Goal: Transaction & Acquisition: Download file/media

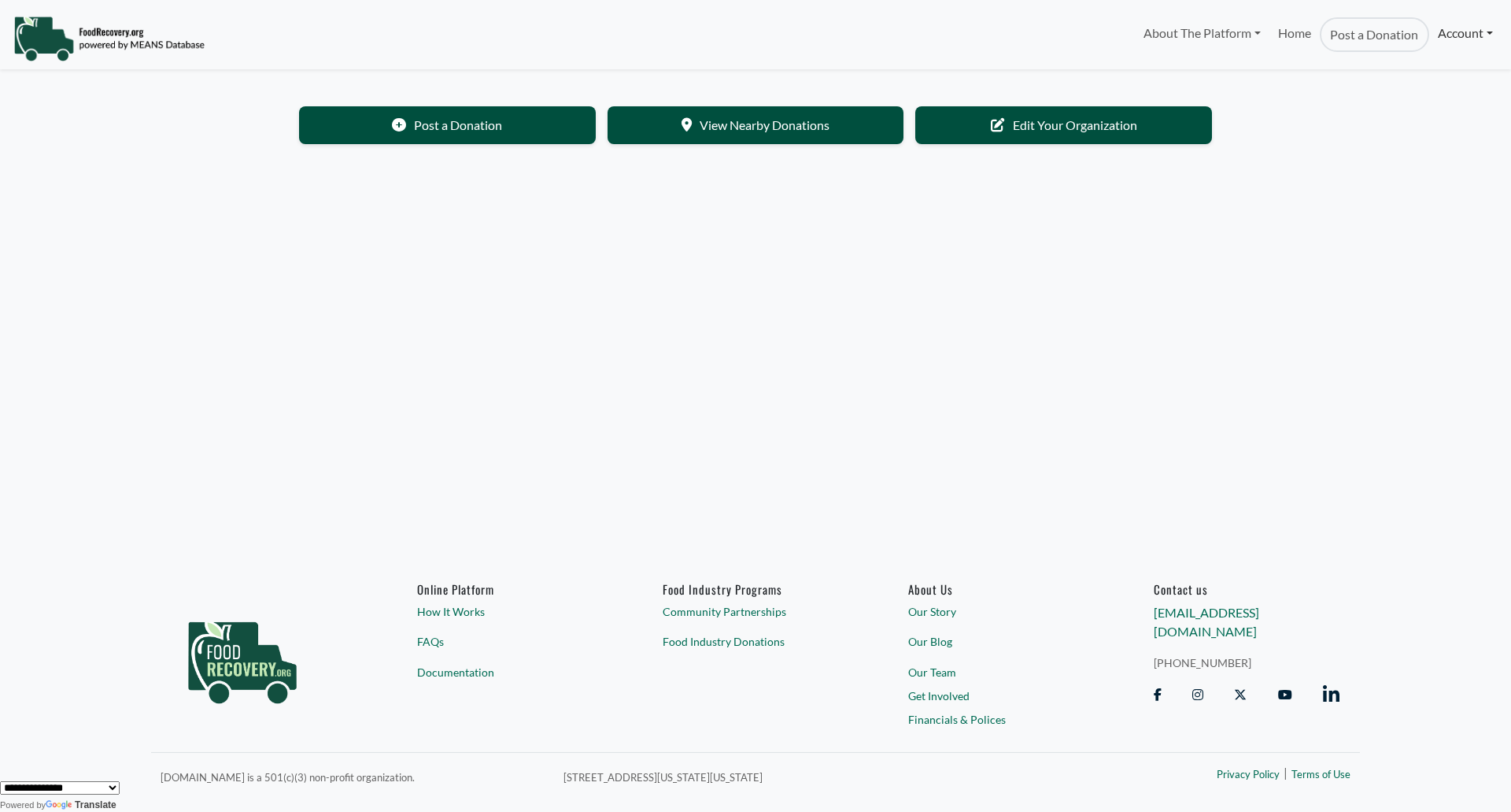
click at [1464, 30] on link "Account" at bounding box center [1465, 33] width 72 height 32
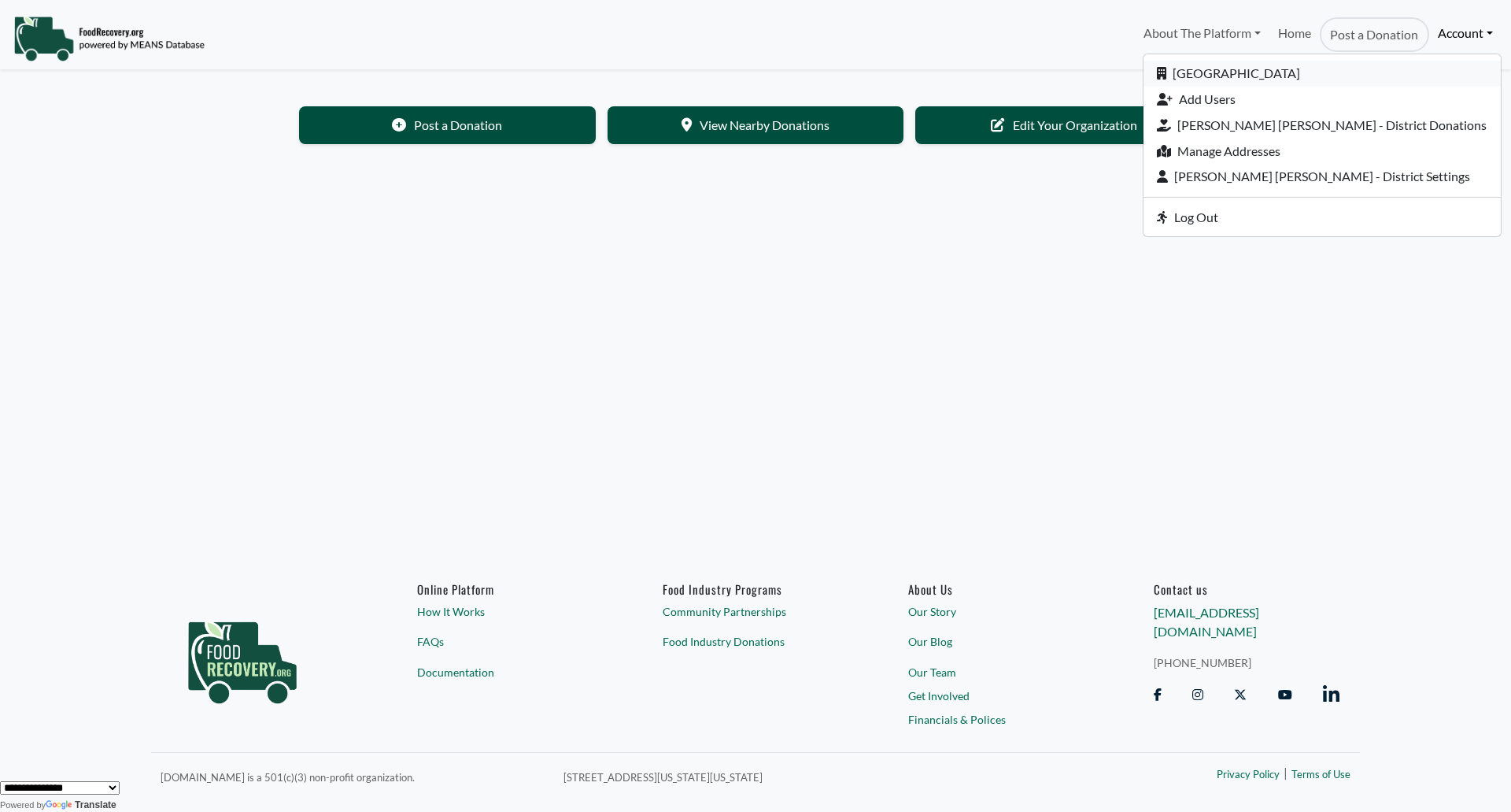
click at [1348, 69] on link "[GEOGRAPHIC_DATA]" at bounding box center [1322, 74] width 357 height 26
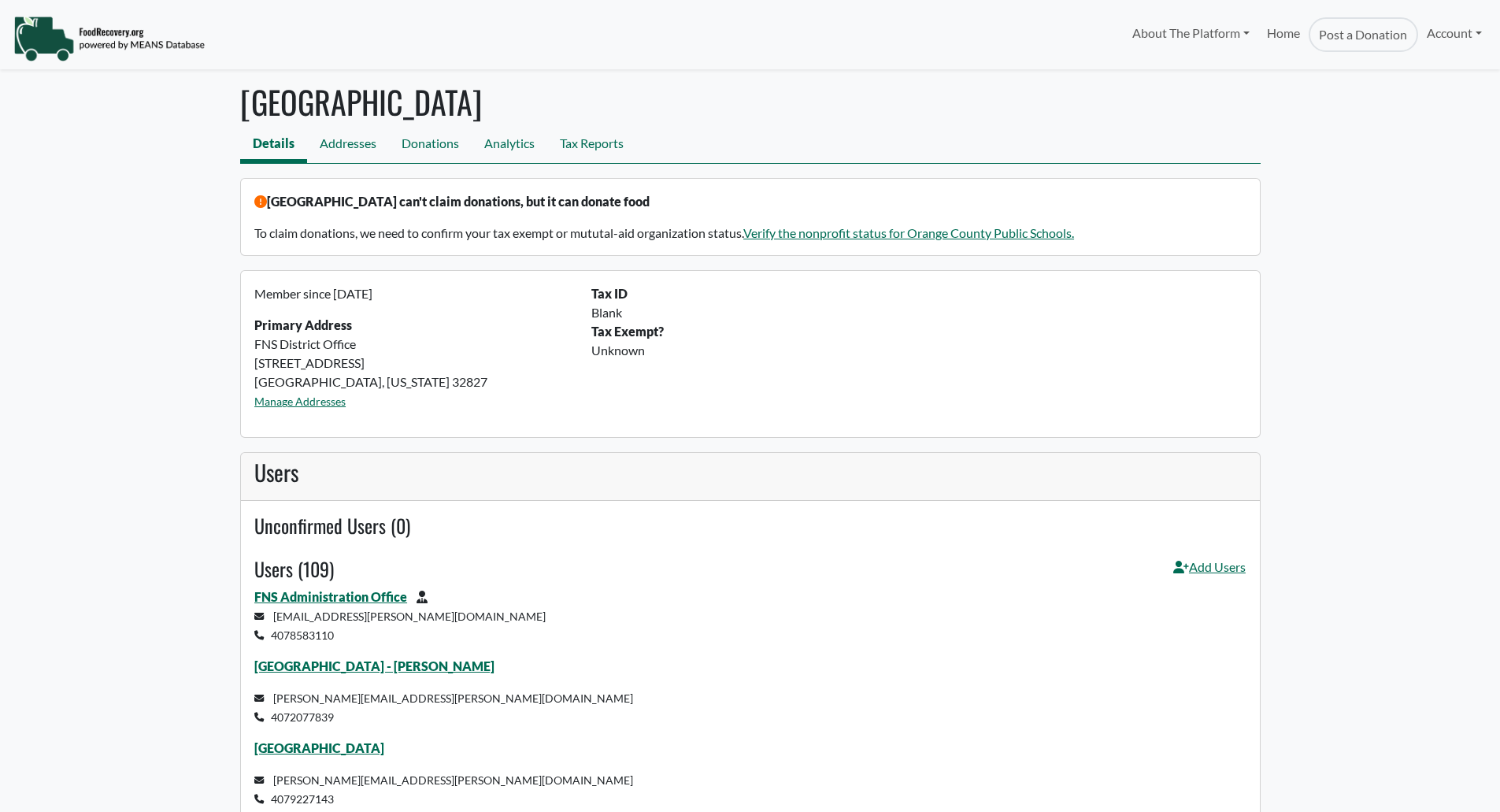
select select "Language Translate Widget"
click at [591, 150] on link "Tax Reports" at bounding box center [592, 145] width 89 height 36
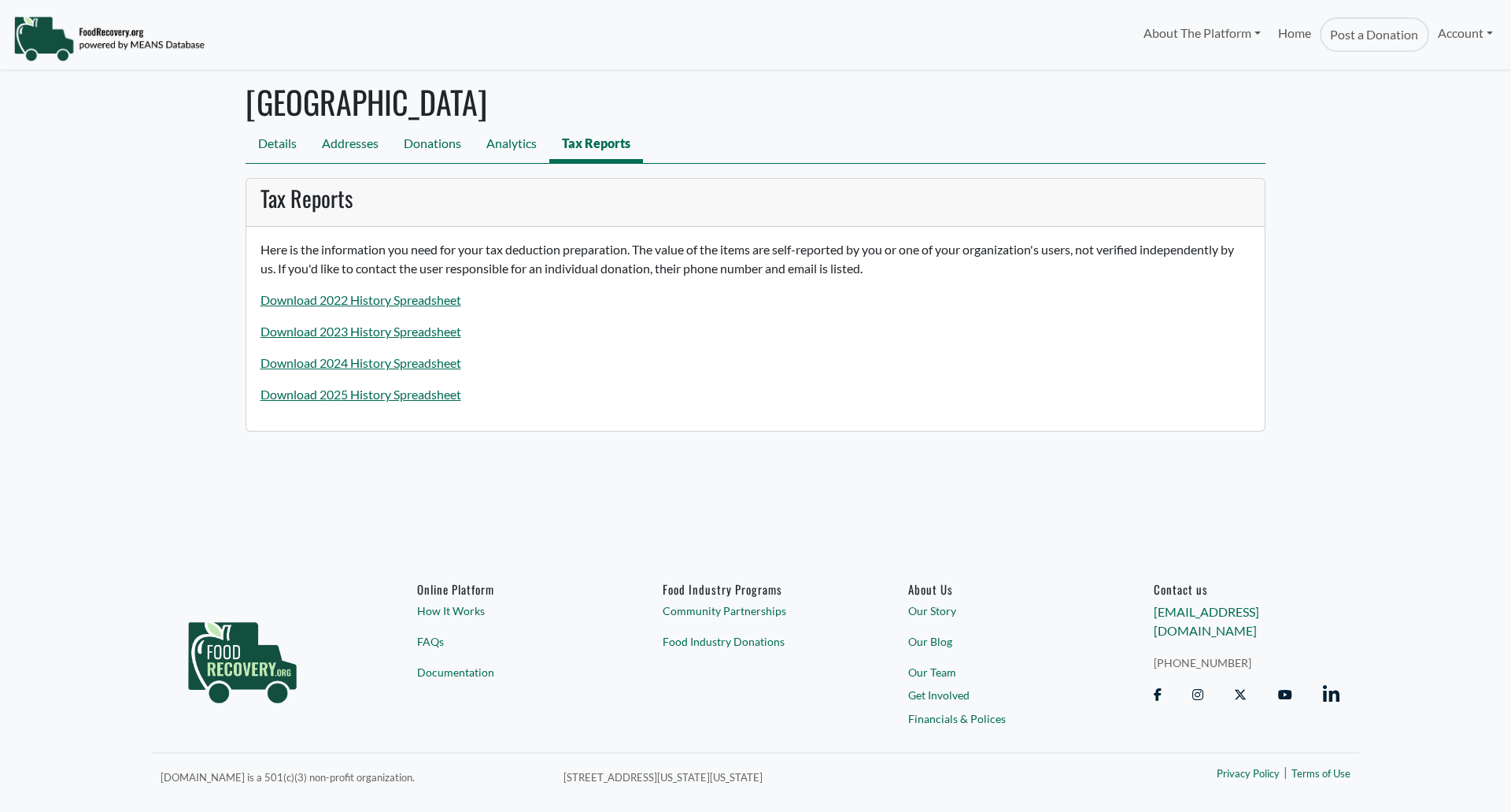
select select "Language Translate Widget"
click at [373, 396] on link "Download 2025 History Spreadsheet" at bounding box center [361, 394] width 200 height 15
click at [372, 395] on link "Download 2025 History Spreadsheet" at bounding box center [361, 394] width 200 height 15
click at [317, 400] on link "Download 2025 History Spreadsheet" at bounding box center [361, 394] width 200 height 15
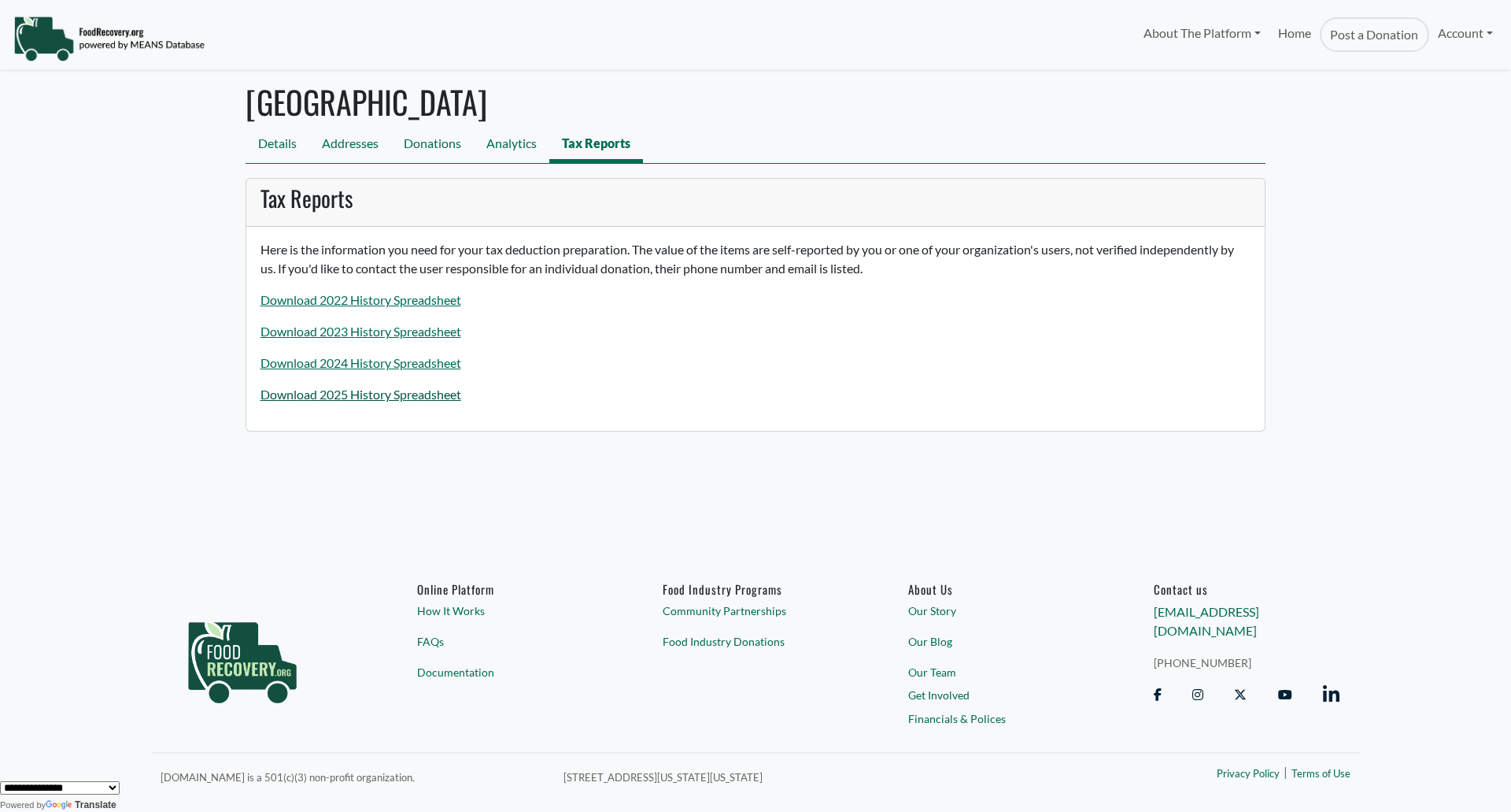
click at [319, 395] on link "Download 2025 History Spreadsheet" at bounding box center [361, 394] width 200 height 15
